Goal: Task Accomplishment & Management: Use online tool/utility

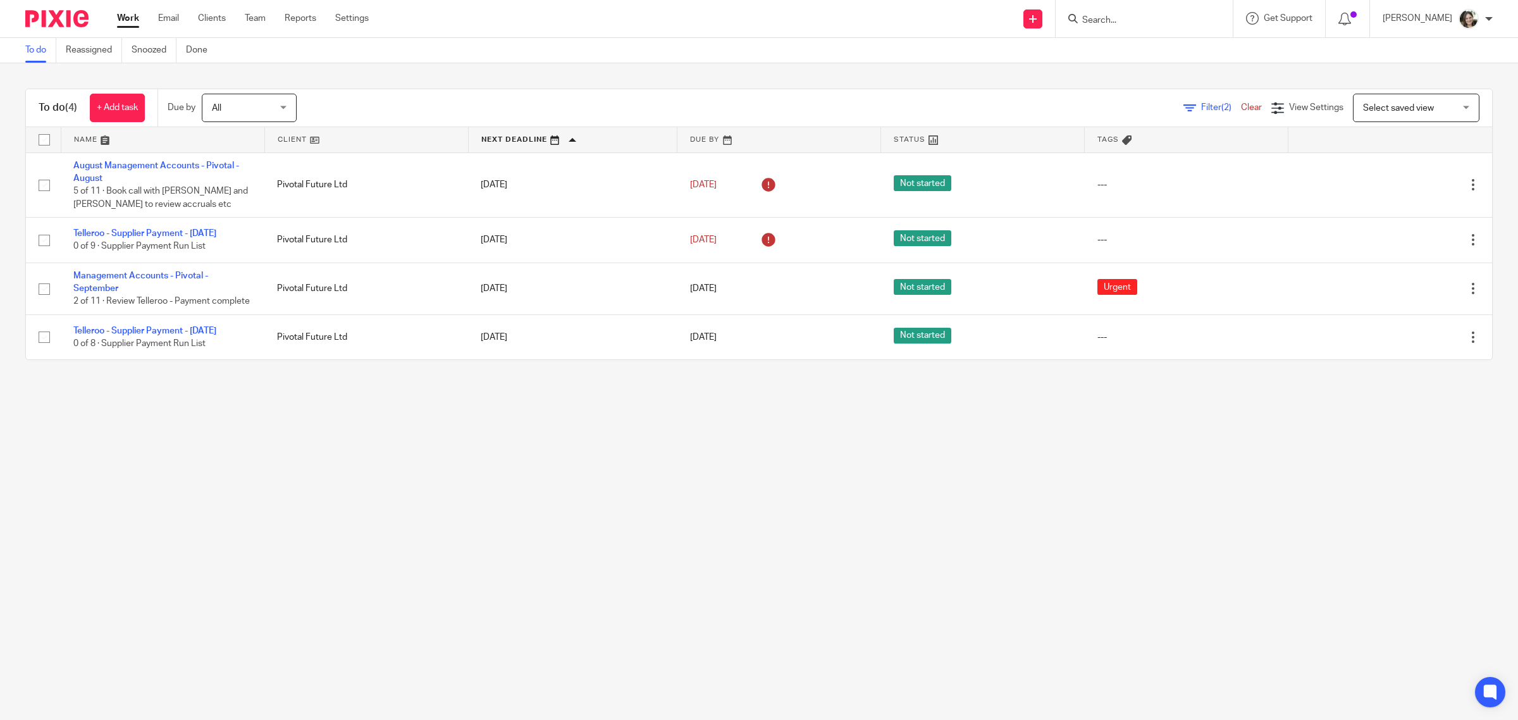
click at [321, 462] on main "To do Reassigned Snoozed Done To do (4) + Add task Due by All All Today Tomorro…" at bounding box center [759, 360] width 1518 height 720
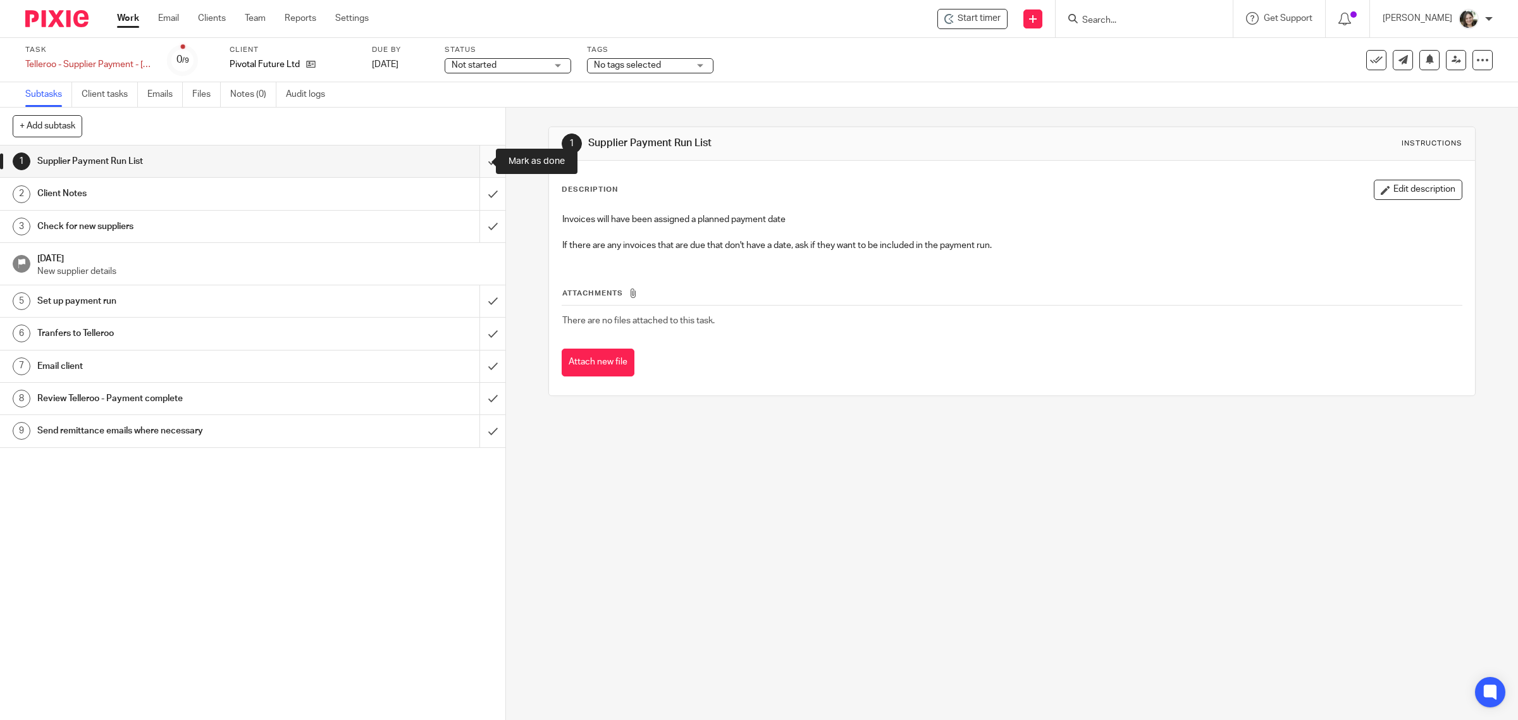
click at [475, 162] on input "submit" at bounding box center [252, 161] width 505 height 32
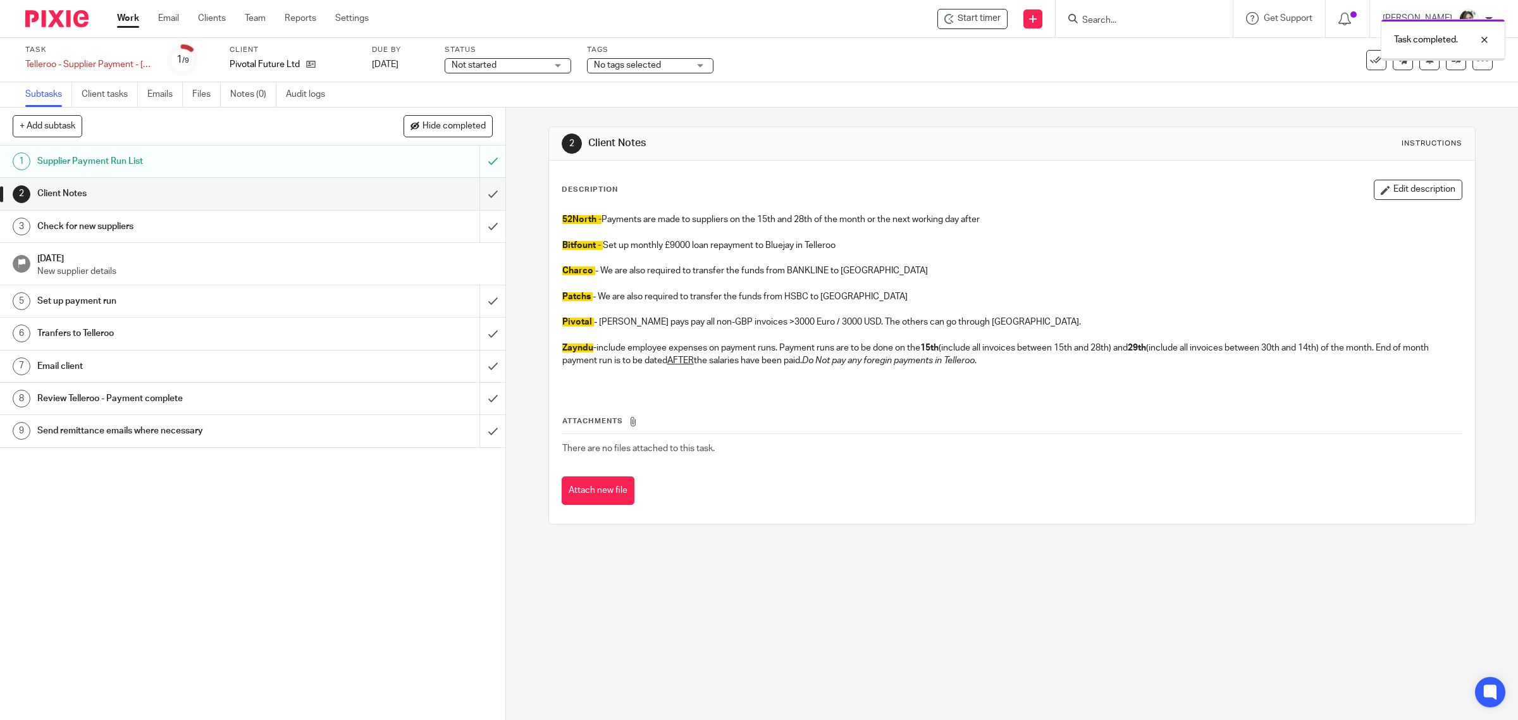
click at [475, 188] on input "submit" at bounding box center [252, 194] width 505 height 32
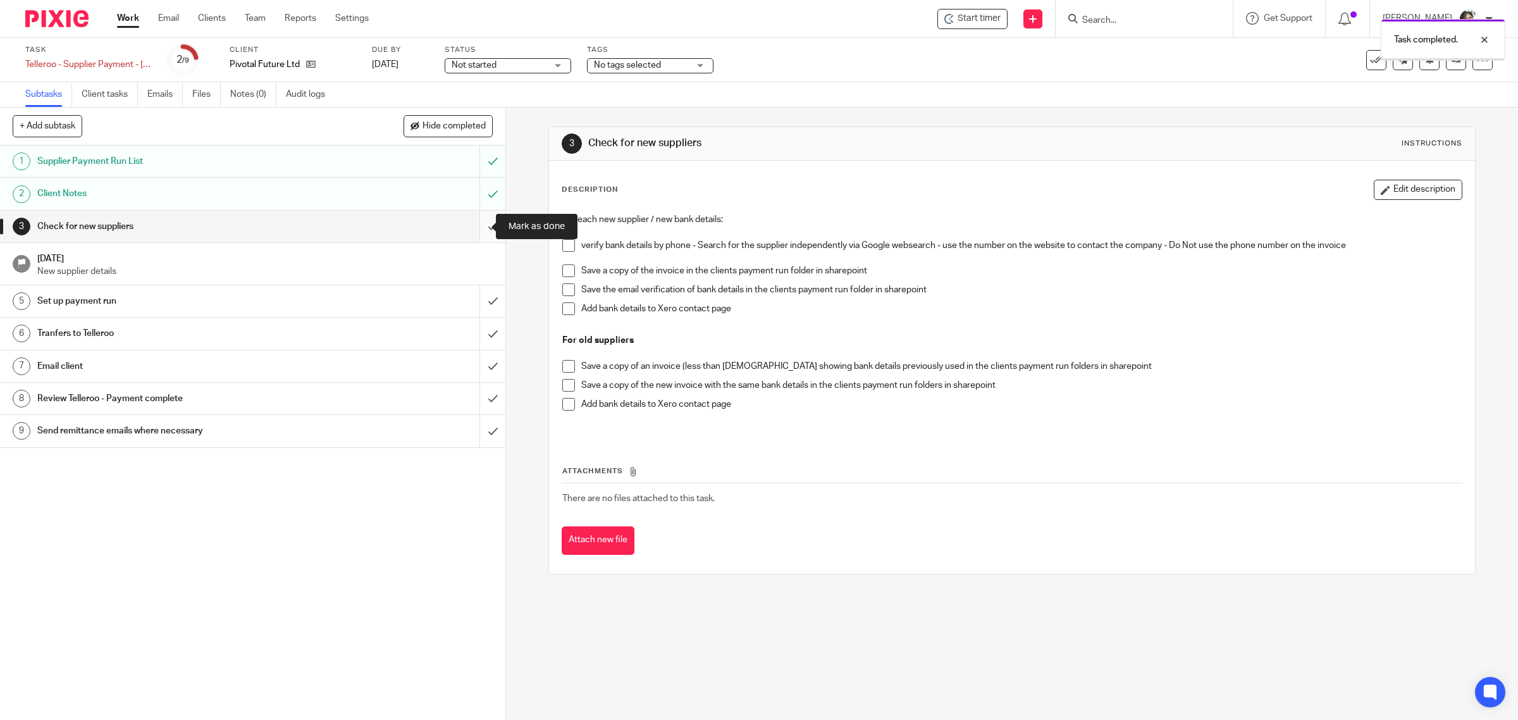
click at [473, 222] on input "submit" at bounding box center [252, 227] width 505 height 32
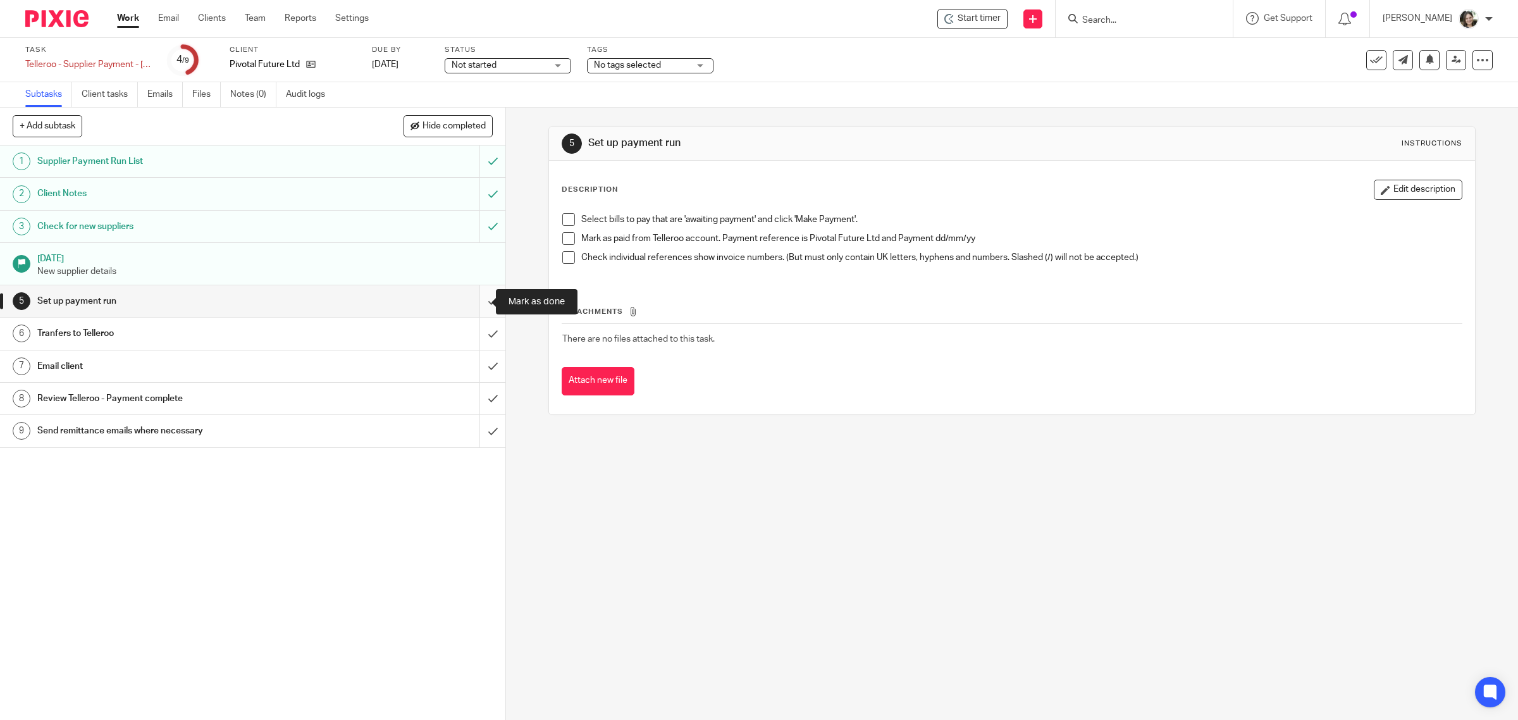
click at [478, 302] on input "submit" at bounding box center [252, 301] width 505 height 32
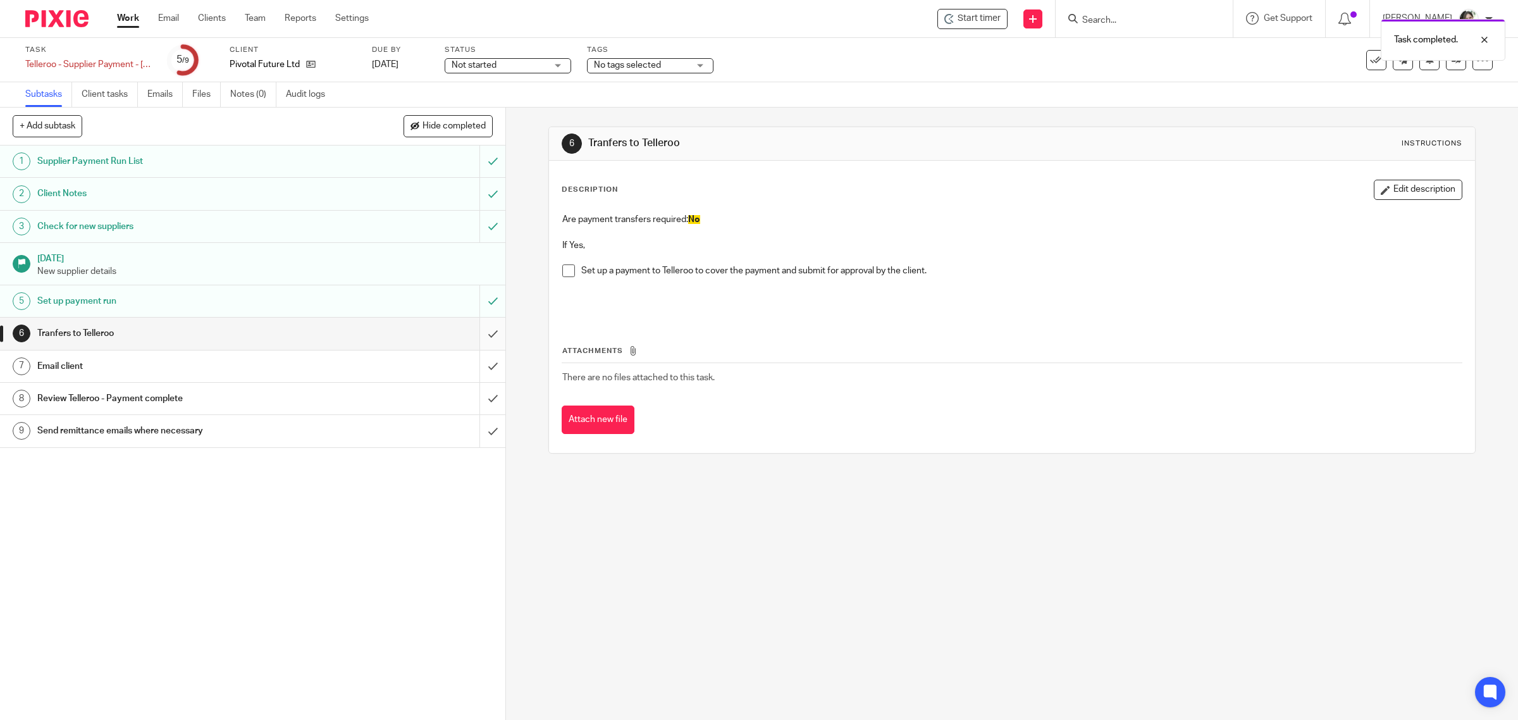
click at [477, 328] on input "submit" at bounding box center [252, 333] width 505 height 32
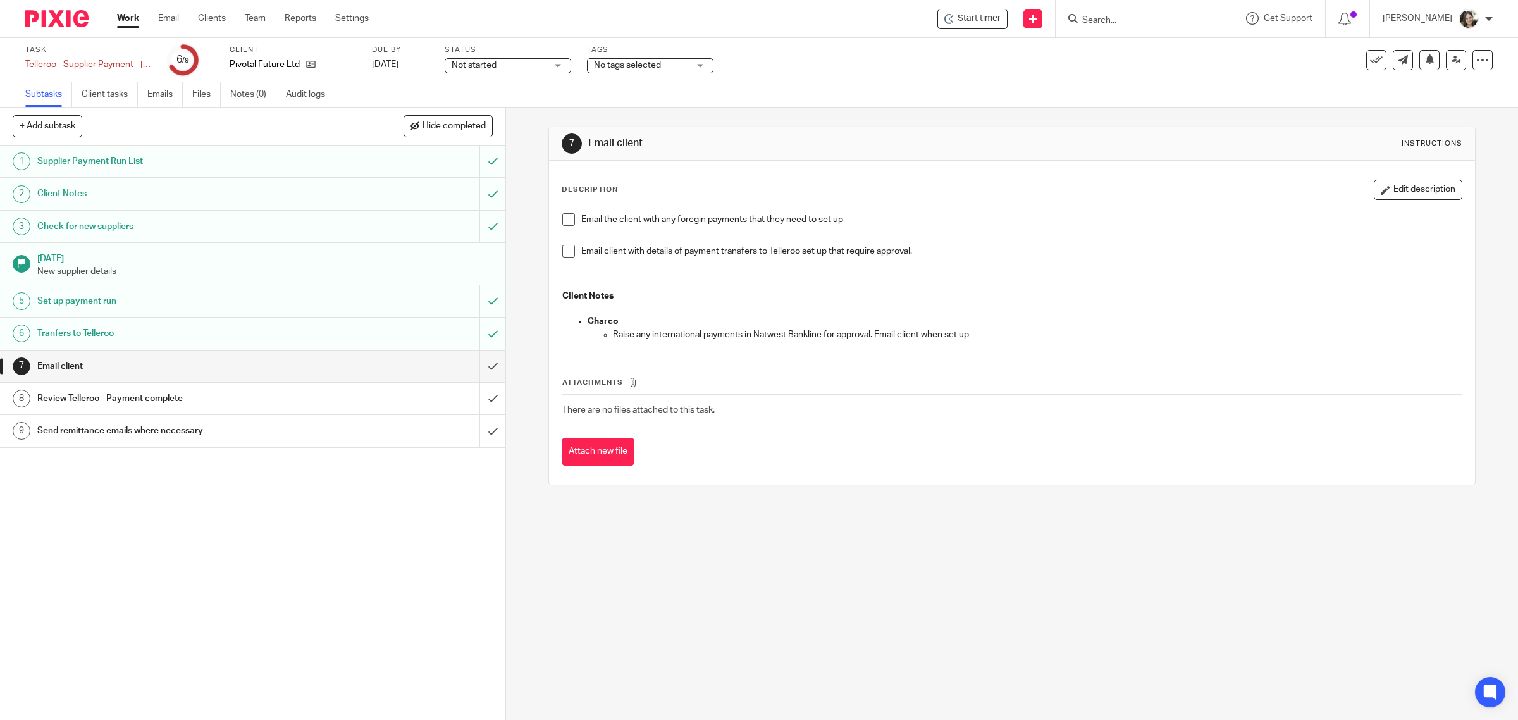
click at [473, 365] on input "submit" at bounding box center [252, 366] width 505 height 32
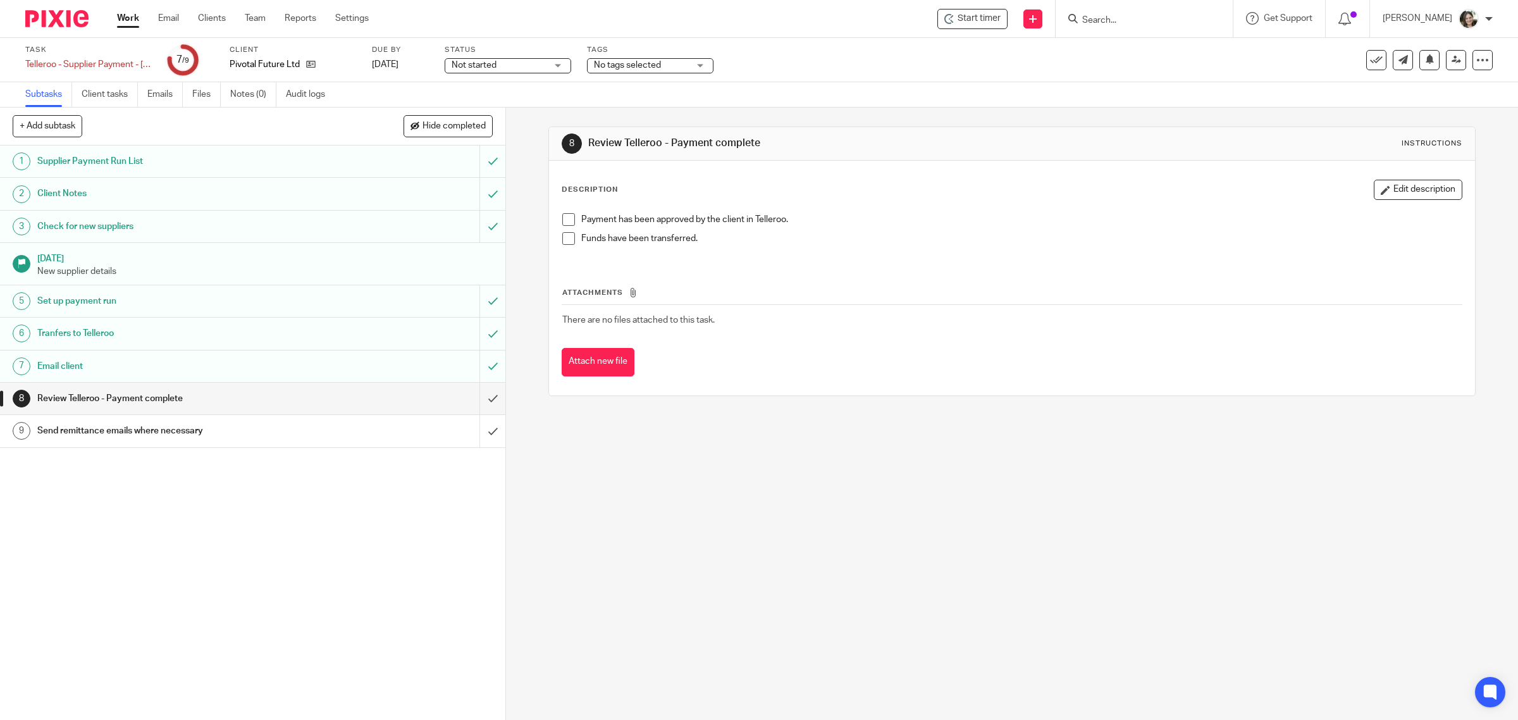
click at [656, 508] on div "8 Review Telleroo - Payment complete Instructions Description Edit description …" at bounding box center [1012, 414] width 1012 height 612
